Goal: Task Accomplishment & Management: Manage account settings

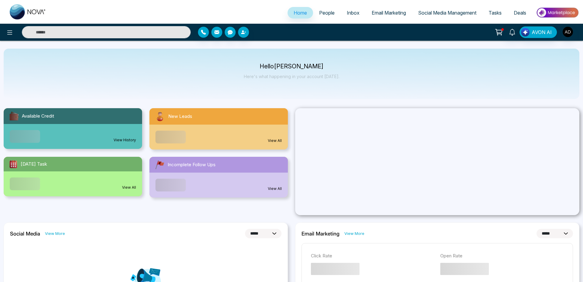
select select "*"
click at [8, 29] on icon at bounding box center [9, 32] width 7 height 7
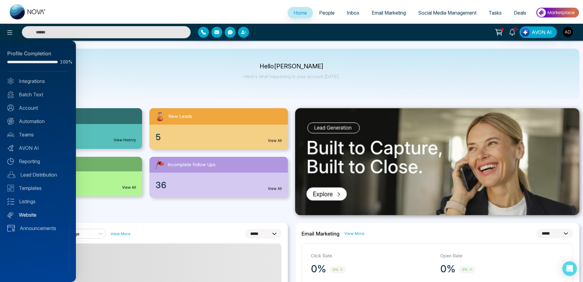
click at [29, 211] on link "Website" at bounding box center [37, 214] width 61 height 7
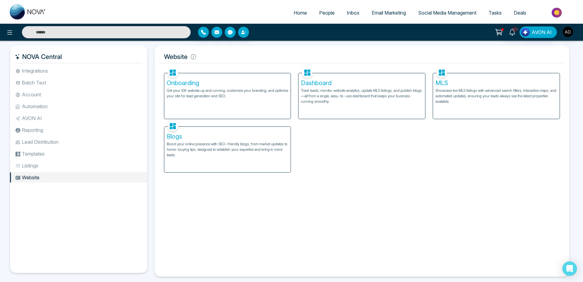
click at [312, 83] on h5 "Dashboard" at bounding box center [362, 82] width 122 height 7
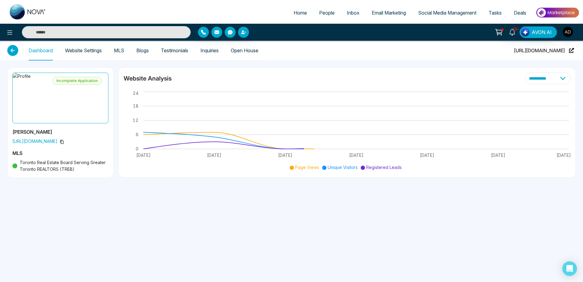
click at [86, 48] on link "Website Settings" at bounding box center [83, 50] width 37 height 5
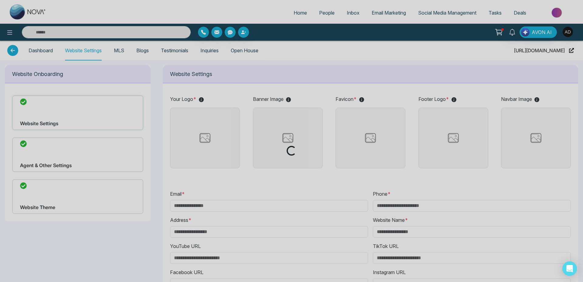
type input "**********"
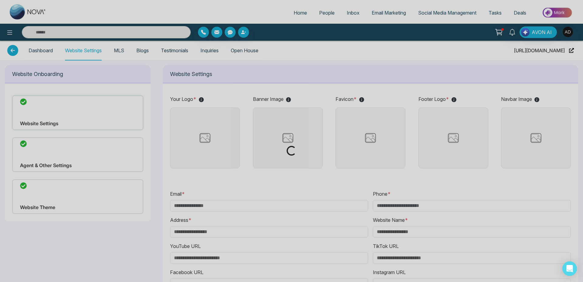
type input "**********"
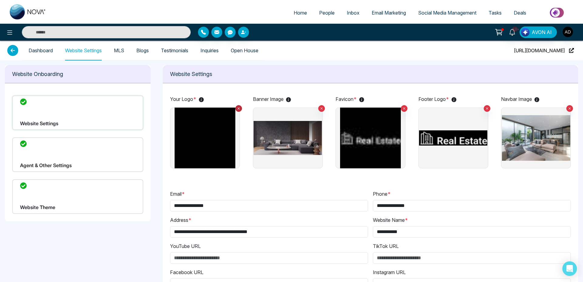
click at [238, 107] on icon at bounding box center [239, 108] width 4 height 4
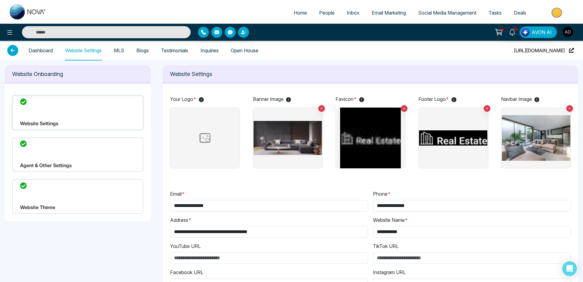
click at [211, 143] on img at bounding box center [205, 137] width 30 height 15
click at [0, 0] on input "file" at bounding box center [0, 0] width 0 height 0
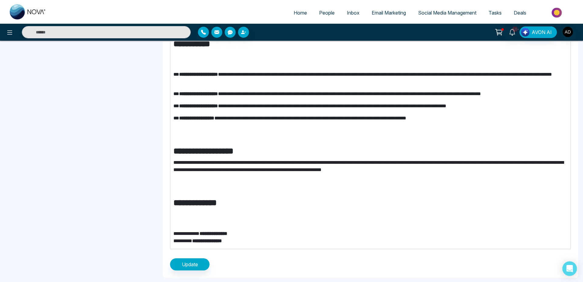
scroll to position [451, 0]
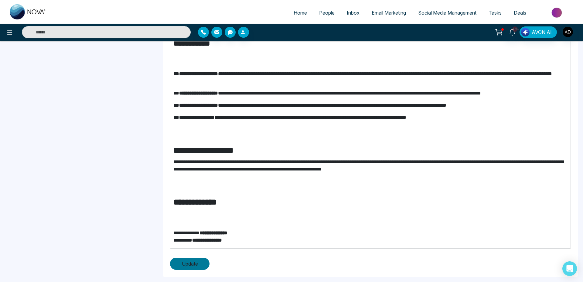
click at [194, 265] on span "Update" at bounding box center [190, 263] width 16 height 7
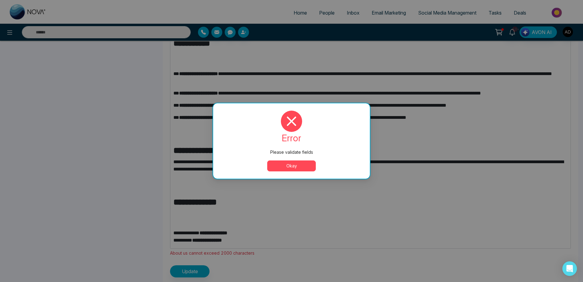
click at [296, 166] on button "Okay" at bounding box center [291, 165] width 49 height 11
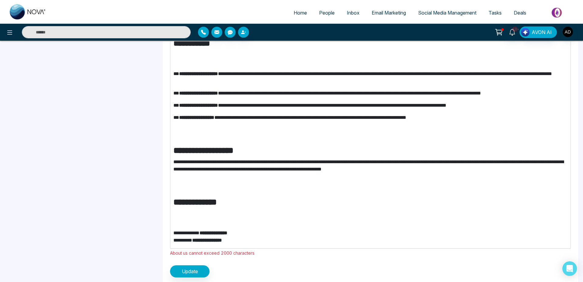
click at [229, 213] on p "Editor editing area: main" at bounding box center [370, 217] width 394 height 15
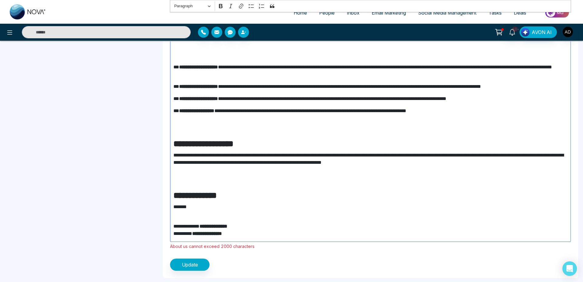
scroll to position [458, 0]
click at [177, 184] on p "Editor editing area: main" at bounding box center [370, 178] width 394 height 15
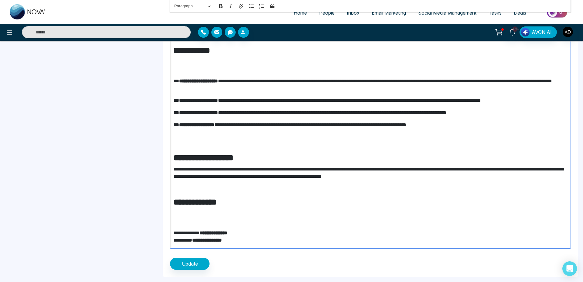
scroll to position [432, 0]
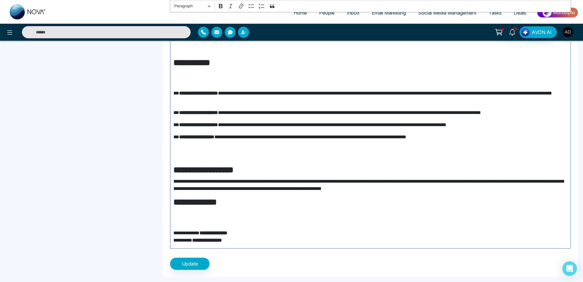
click at [176, 153] on p "Editor editing area: main" at bounding box center [370, 152] width 394 height 15
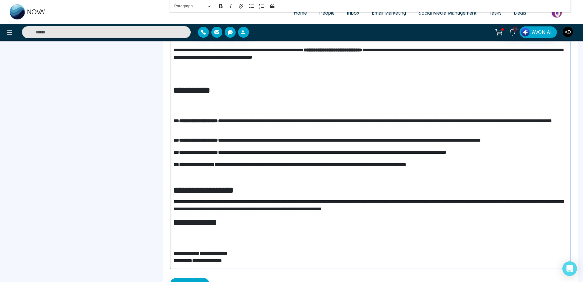
scroll to position [402, 0]
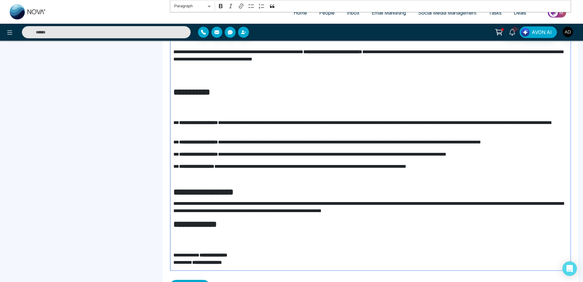
click at [178, 109] on p "Editor editing area: main" at bounding box center [370, 107] width 394 height 15
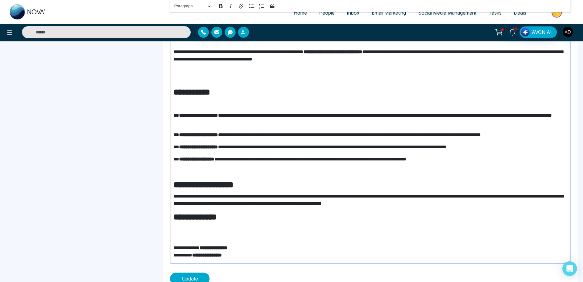
click at [180, 78] on p "Editor editing area: main" at bounding box center [370, 75] width 394 height 15
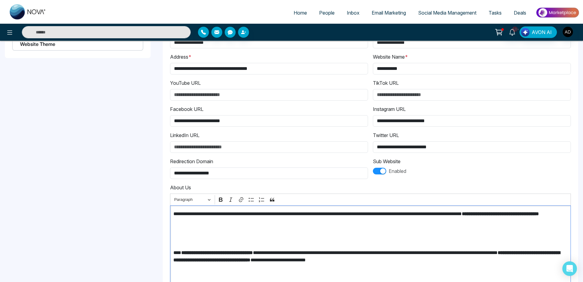
scroll to position [165, 0]
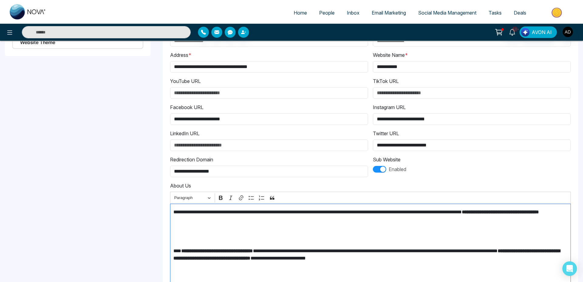
click at [179, 237] on p "Editor editing area: main" at bounding box center [370, 235] width 394 height 15
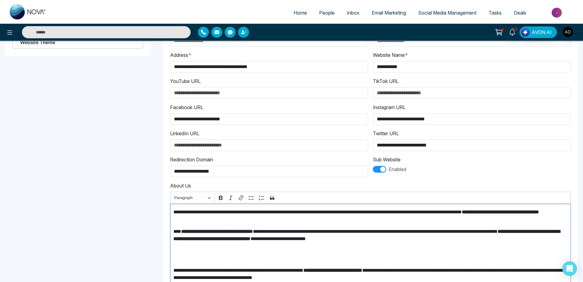
click at [176, 255] on p "Editor editing area: main" at bounding box center [370, 254] width 394 height 15
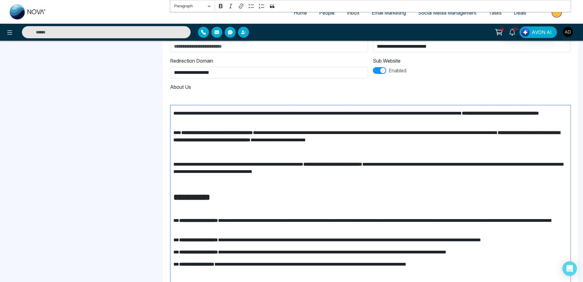
scroll to position [383, 0]
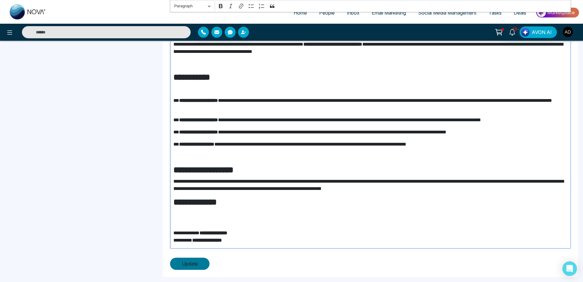
click at [192, 261] on span "Update" at bounding box center [190, 263] width 16 height 7
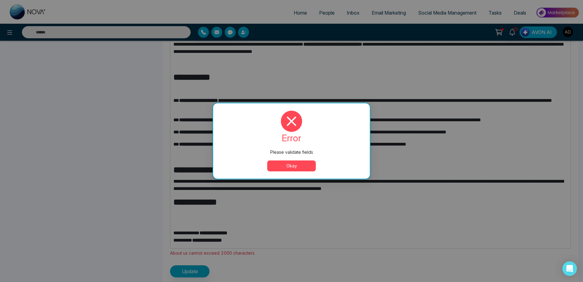
click at [298, 166] on button "Okay" at bounding box center [291, 165] width 49 height 11
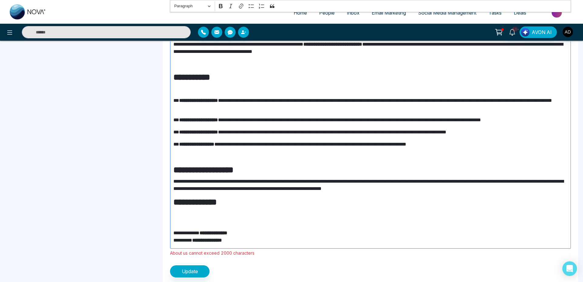
click at [187, 216] on p "Editor editing area: main" at bounding box center [370, 217] width 394 height 15
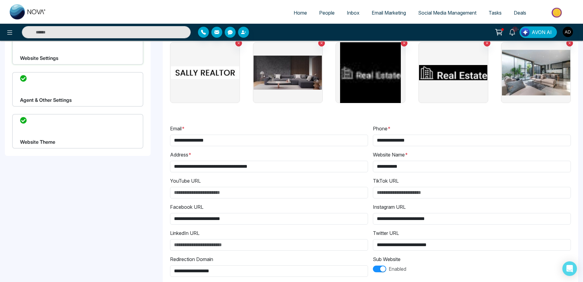
scroll to position [196, 0]
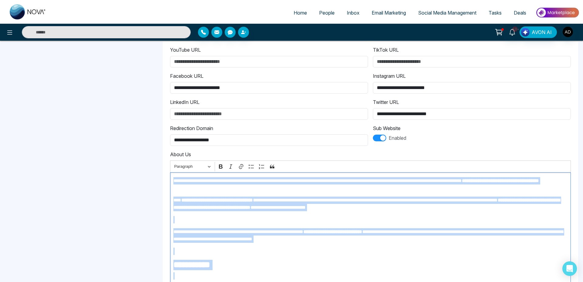
drag, startPoint x: 264, startPoint y: 245, endPoint x: 173, endPoint y: 182, distance: 110.7
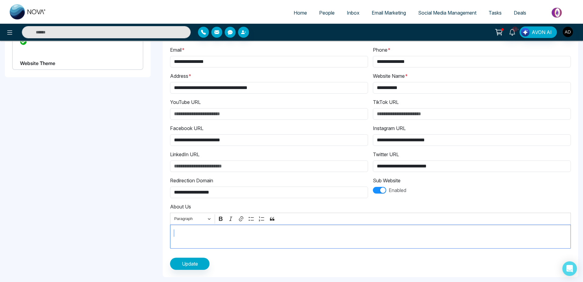
scroll to position [137, 0]
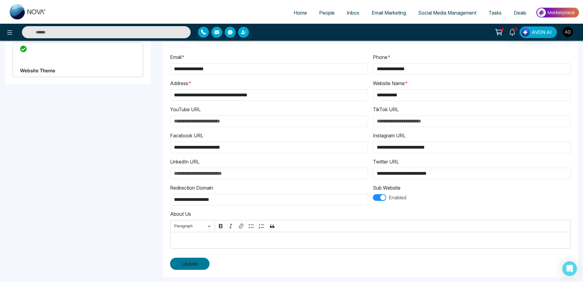
click at [196, 264] on span "Update" at bounding box center [190, 263] width 16 height 7
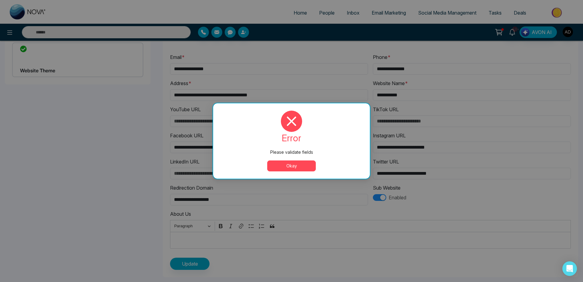
click at [286, 172] on div "error Please validate fields Okay" at bounding box center [291, 140] width 157 height 75
click at [302, 167] on button "Okay" at bounding box center [291, 165] width 49 height 11
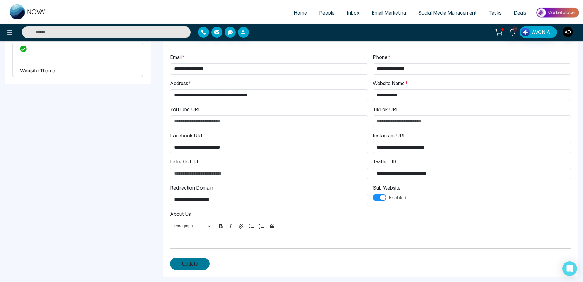
click at [189, 260] on span "Update" at bounding box center [190, 263] width 16 height 7
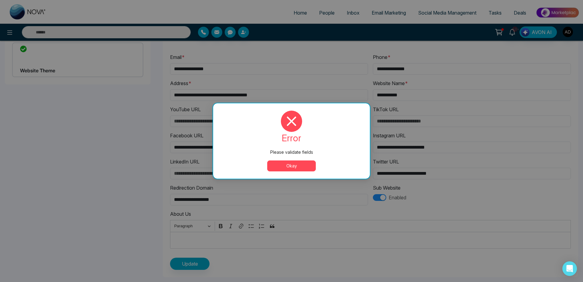
click at [289, 168] on button "Okay" at bounding box center [291, 165] width 49 height 11
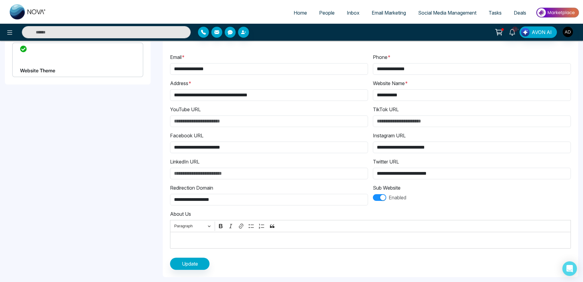
click at [205, 238] on p "Editor editing area: main" at bounding box center [370, 239] width 394 height 7
click at [185, 266] on span "Update" at bounding box center [190, 263] width 16 height 7
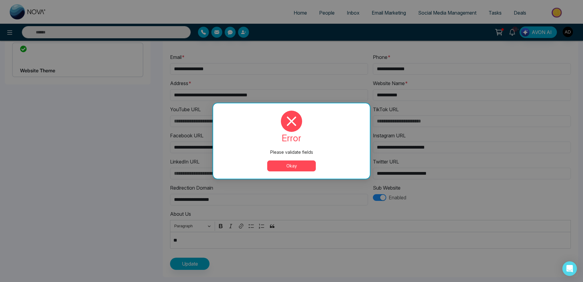
click at [288, 165] on button "Okay" at bounding box center [291, 165] width 49 height 11
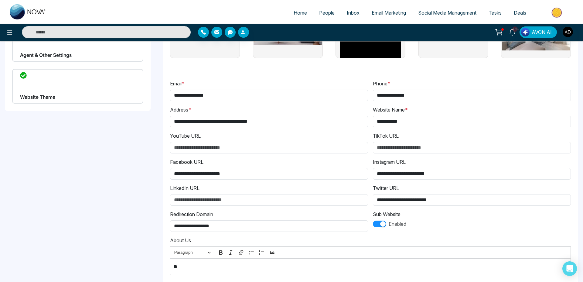
scroll to position [89, 0]
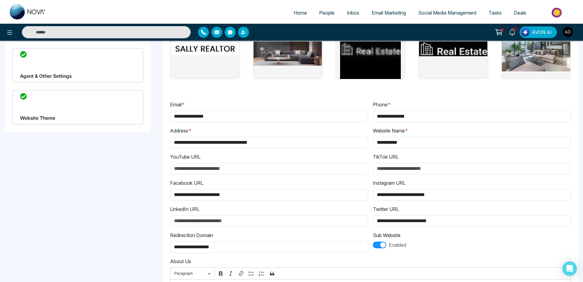
click at [109, 112] on div "Website Theme" at bounding box center [77, 107] width 131 height 35
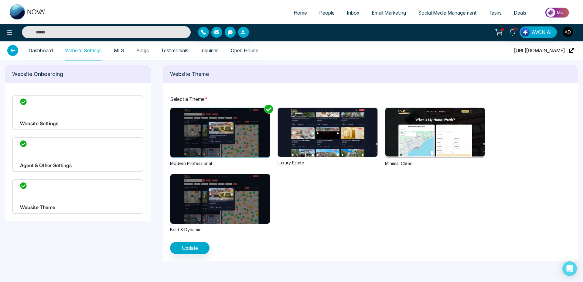
click at [223, 145] on img at bounding box center [220, 132] width 100 height 49
click at [183, 247] on span "Update" at bounding box center [190, 247] width 16 height 7
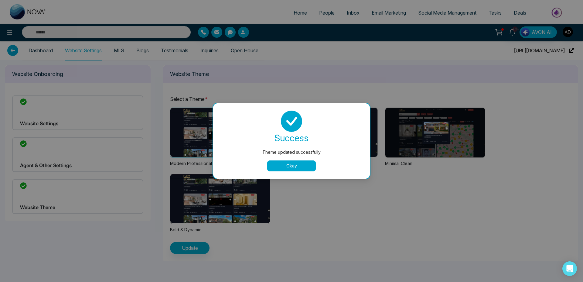
click at [286, 168] on button "Okay" at bounding box center [291, 165] width 49 height 11
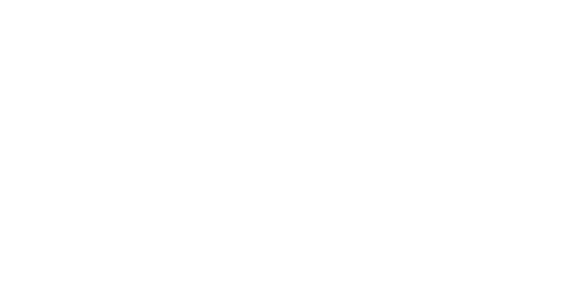
select select "*"
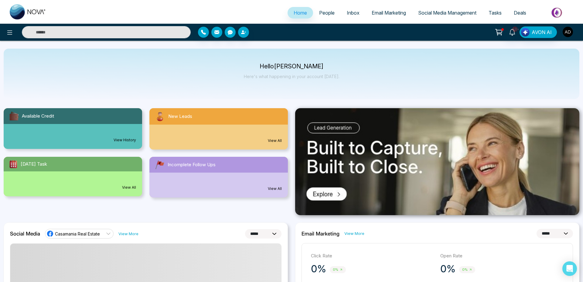
click at [569, 32] on img "button" at bounding box center [567, 32] width 10 height 10
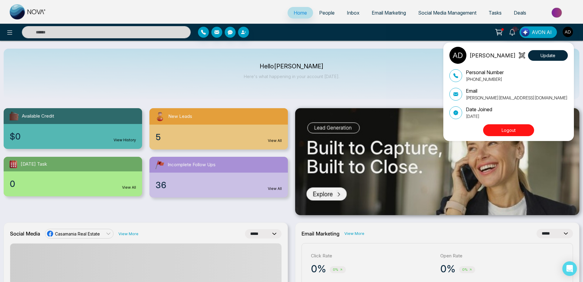
click at [509, 128] on button "Logout" at bounding box center [508, 130] width 51 height 12
